Goal: Information Seeking & Learning: Learn about a topic

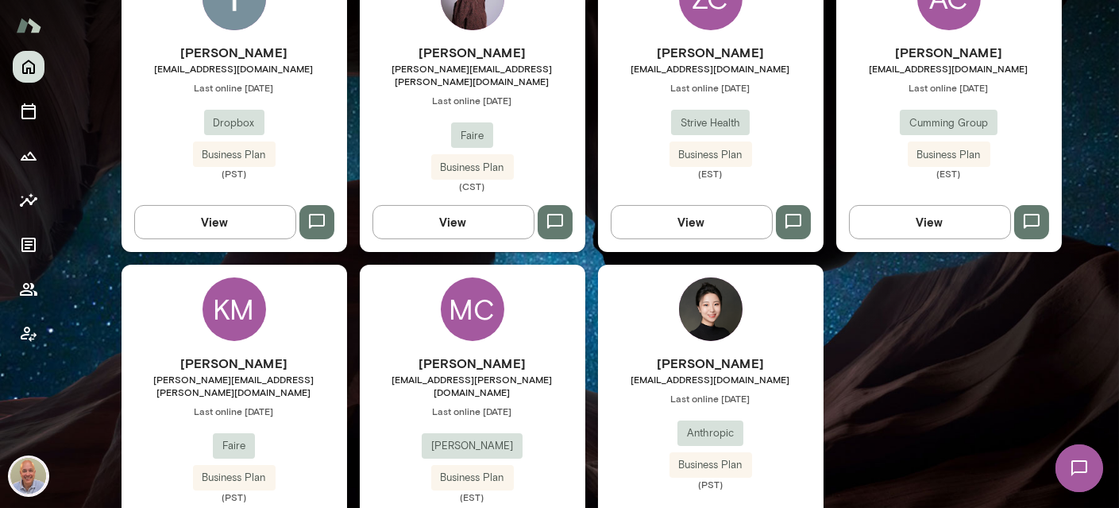
scroll to position [871, 0]
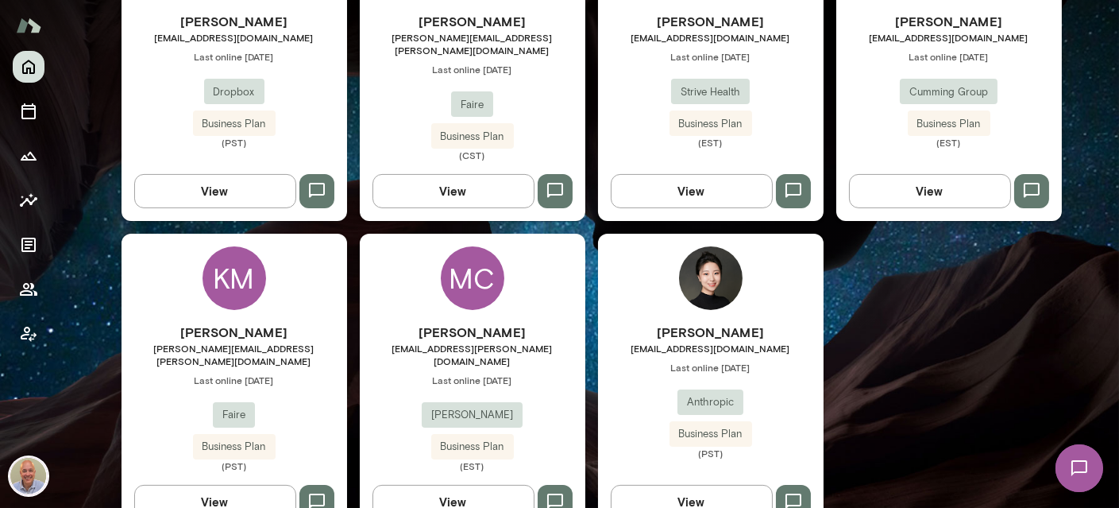
click at [768, 289] on div "[PERSON_NAME] [PERSON_NAME][EMAIL_ADDRESS][DOMAIN_NAME] Last online [DATE] Anth…" at bounding box center [711, 382] width 226 height 297
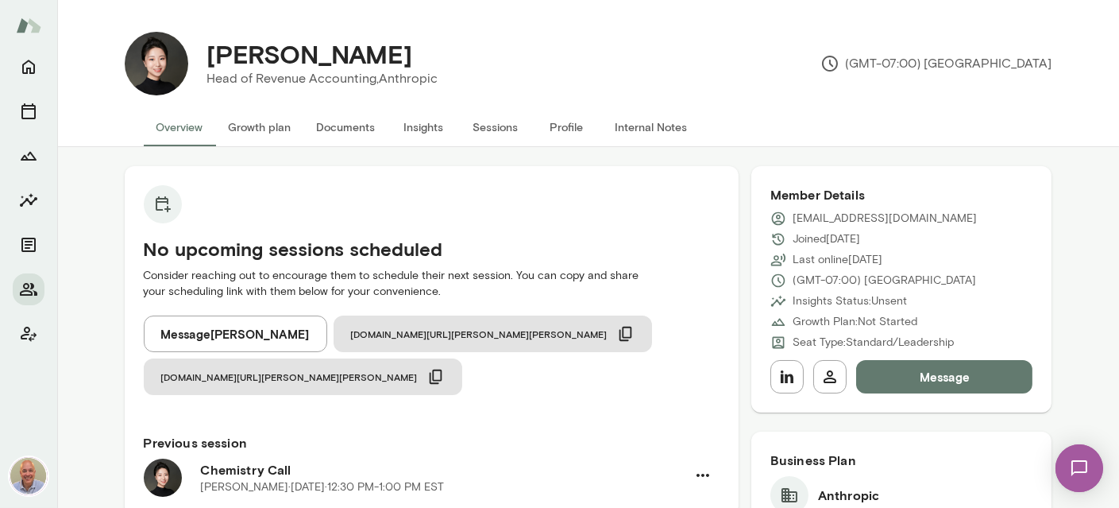
click at [513, 128] on button "Sessions" at bounding box center [495, 127] width 71 height 38
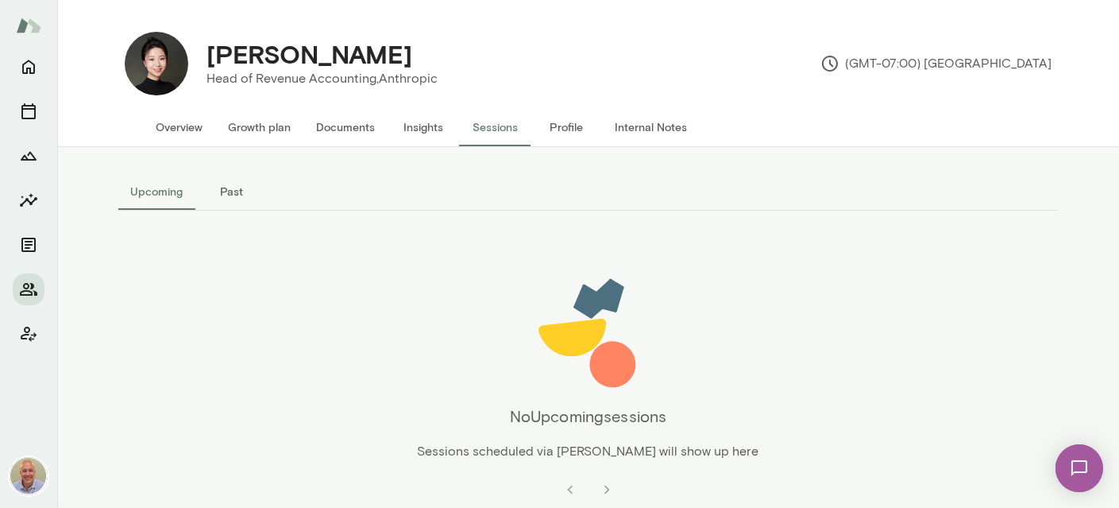
click at [243, 182] on button "Past" at bounding box center [231, 191] width 71 height 38
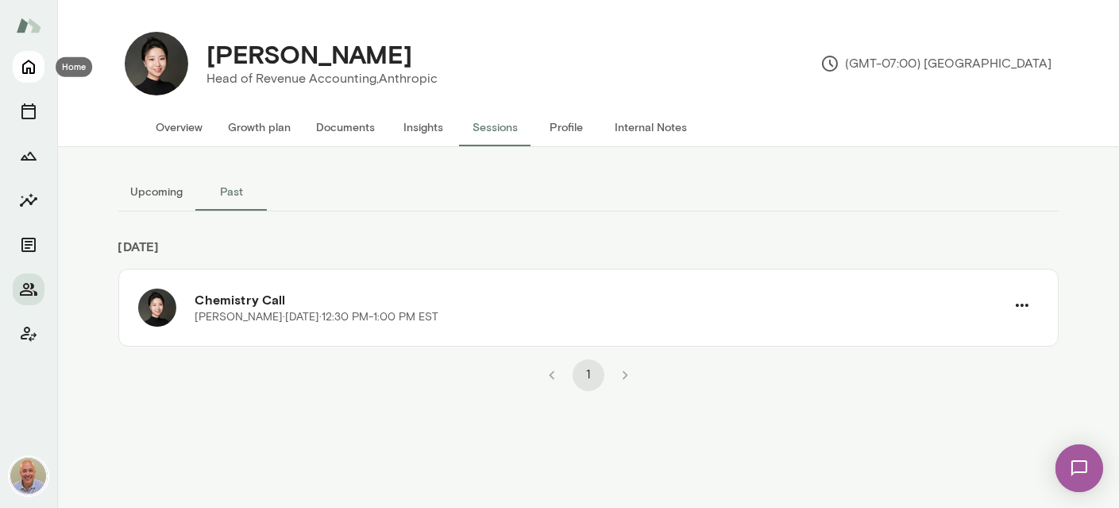
click at [24, 69] on icon "Home" at bounding box center [28, 66] width 19 height 19
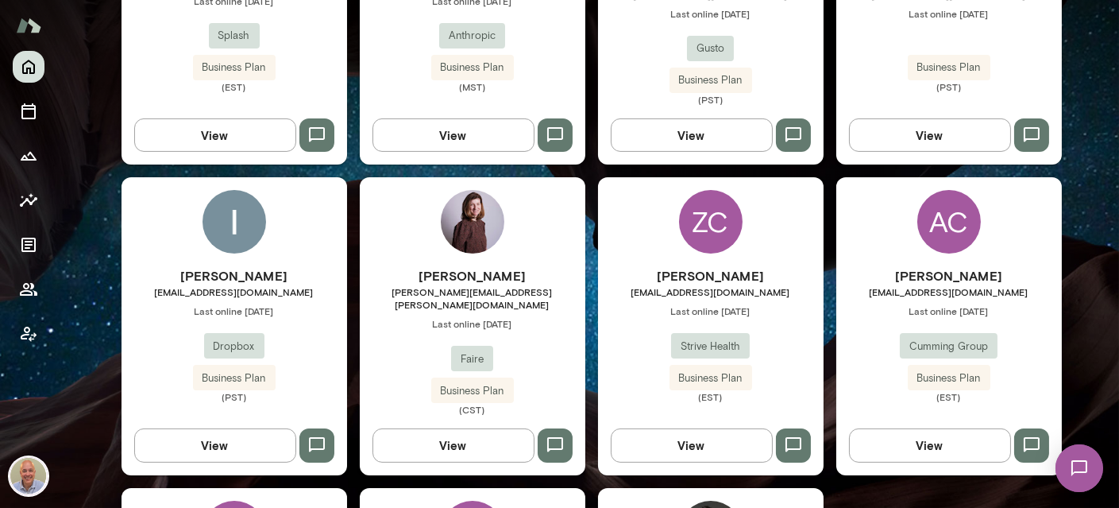
scroll to position [660, 0]
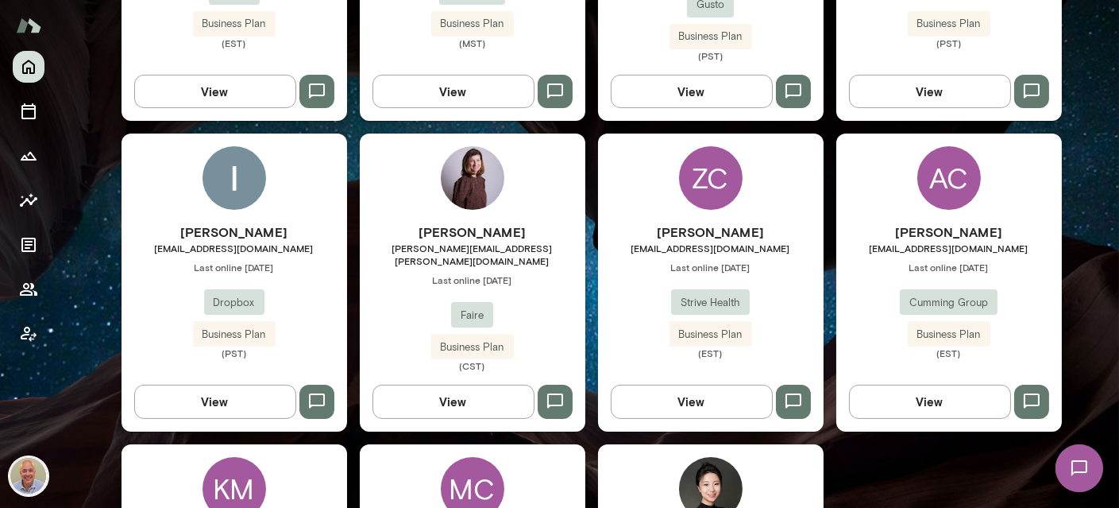
click at [714, 244] on div "[PERSON_NAME] [EMAIL_ADDRESS][DOMAIN_NAME] Last online [DATE] Strive Health Bus…" at bounding box center [711, 290] width 226 height 137
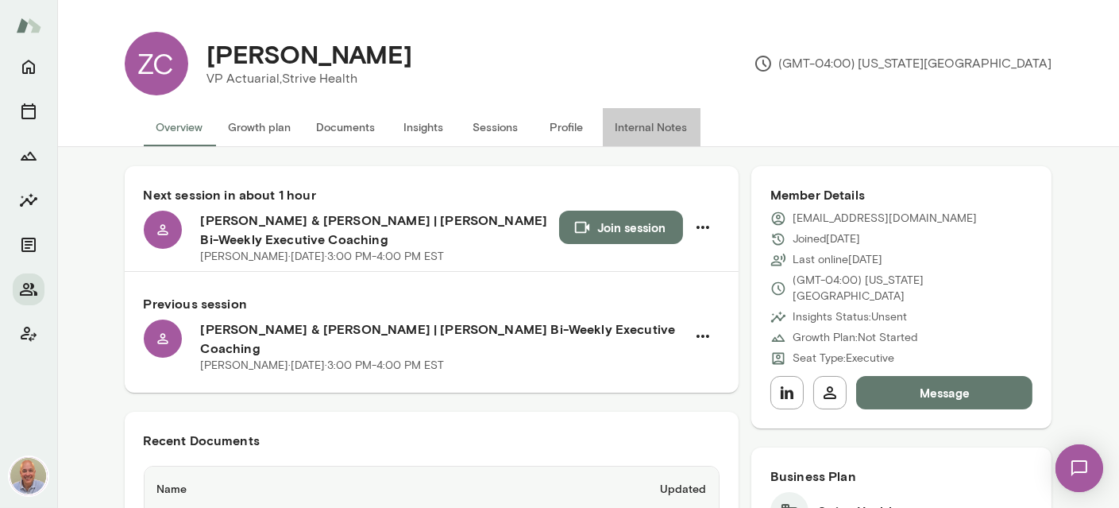
click at [658, 126] on button "Internal Notes" at bounding box center [652, 127] width 98 height 38
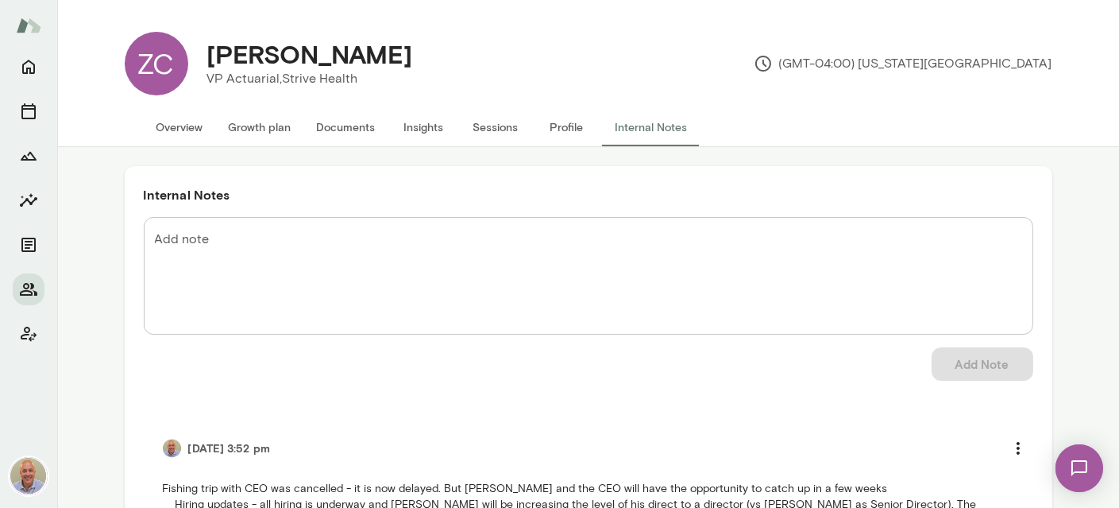
click at [427, 126] on button "Insights" at bounding box center [423, 127] width 71 height 38
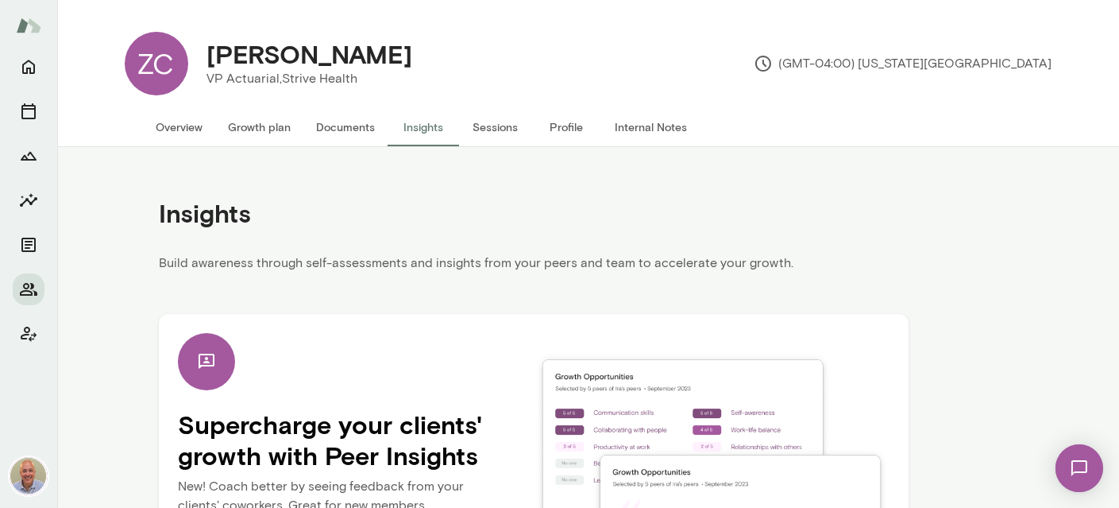
click at [319, 127] on button "Documents" at bounding box center [346, 127] width 84 height 38
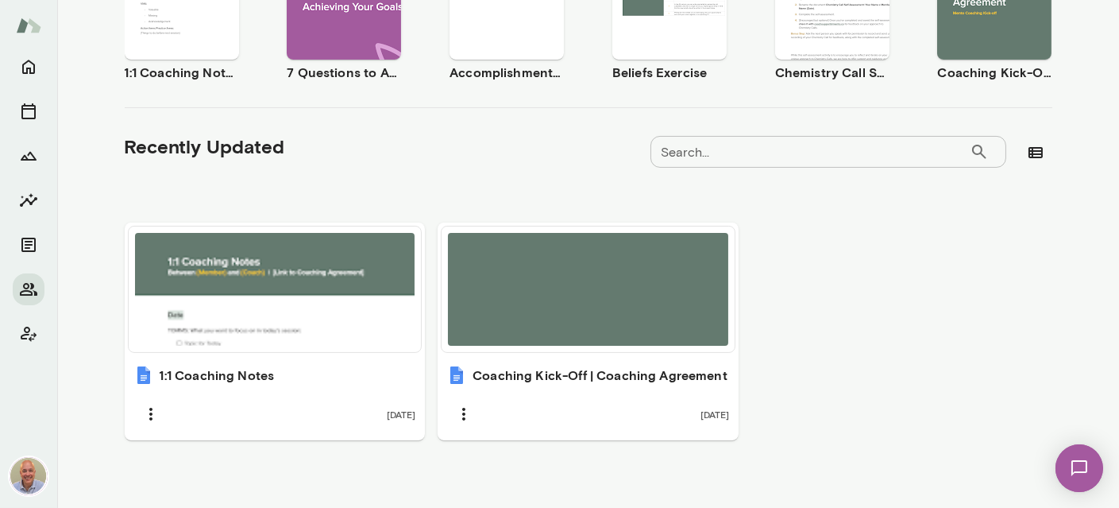
scroll to position [398, 0]
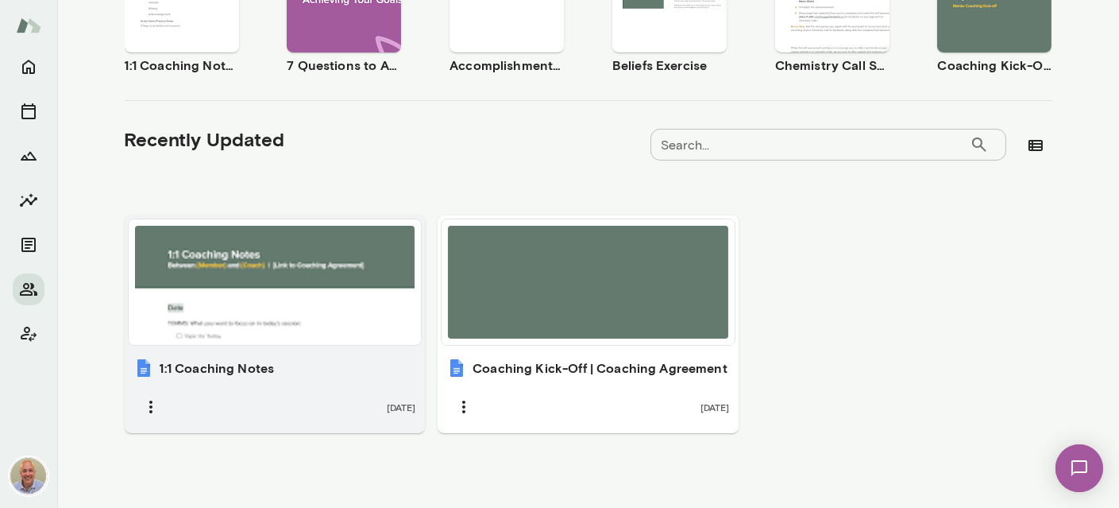
click at [266, 264] on div at bounding box center [275, 282] width 280 height 113
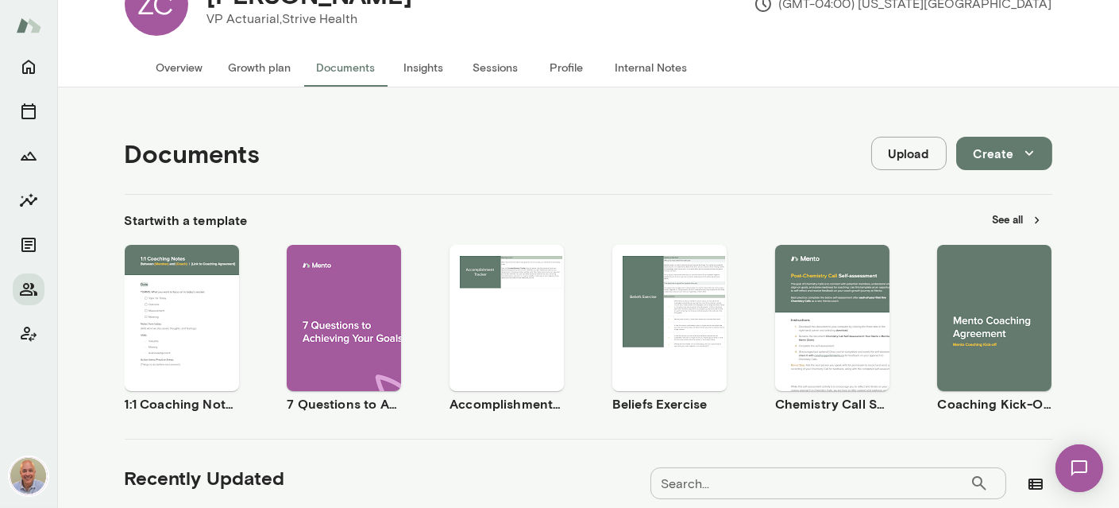
scroll to position [0, 0]
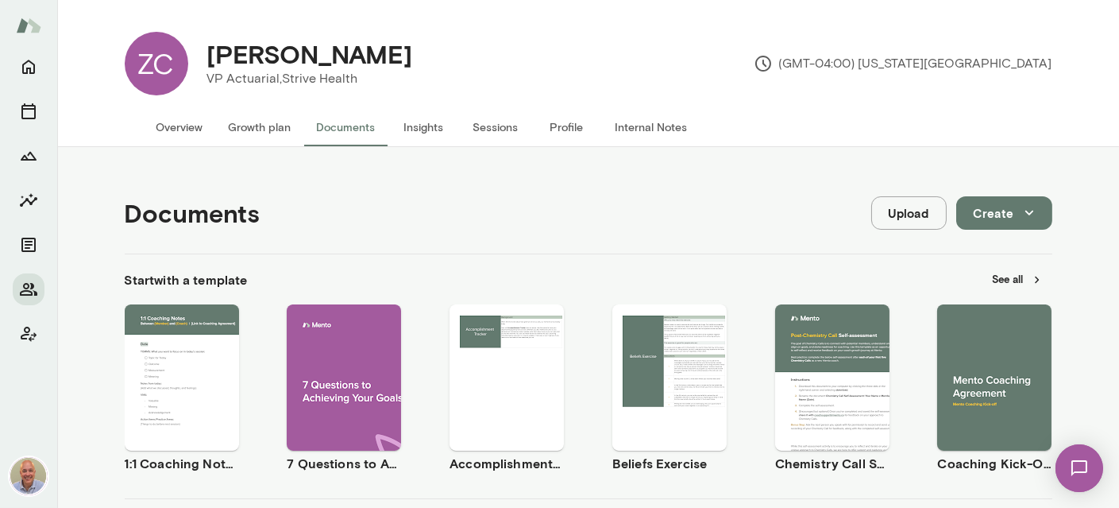
click at [628, 124] on button "Internal Notes" at bounding box center [652, 127] width 98 height 38
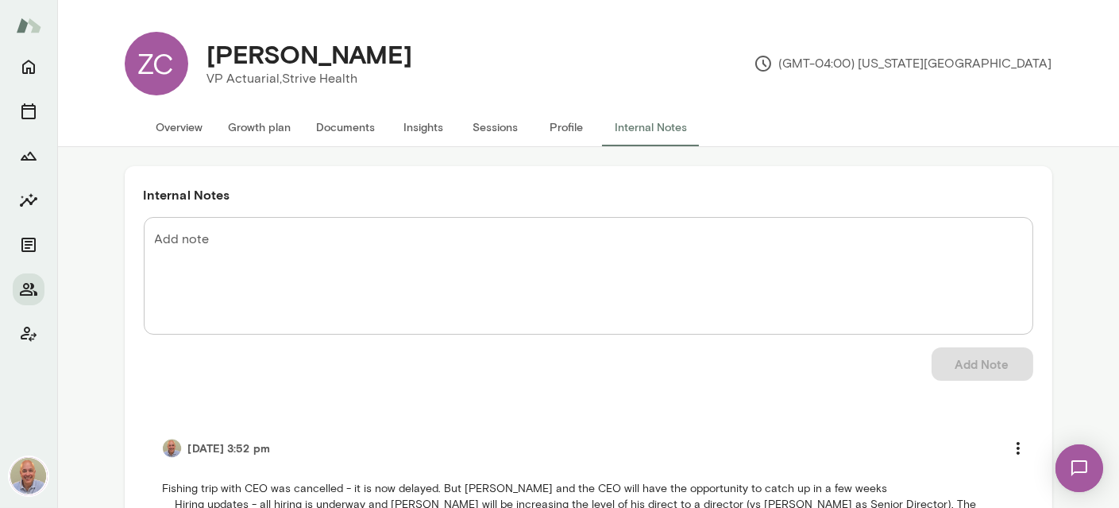
click at [169, 129] on button "Overview" at bounding box center [180, 127] width 72 height 38
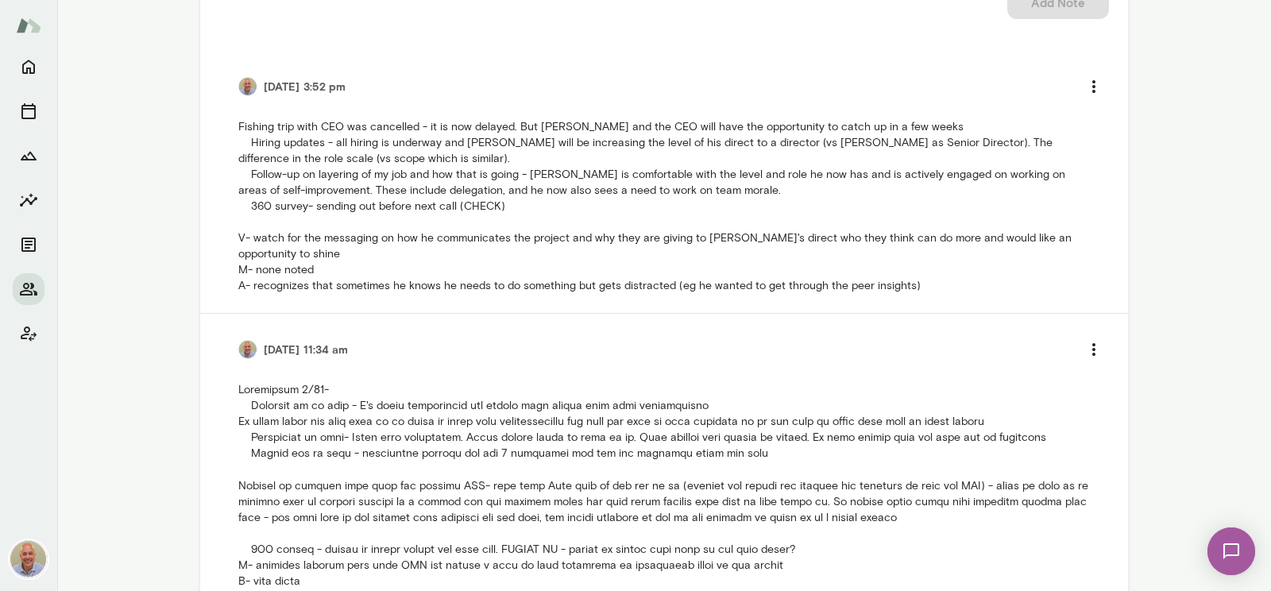
scroll to position [77, 0]
